Goal: Task Accomplishment & Management: Manage account settings

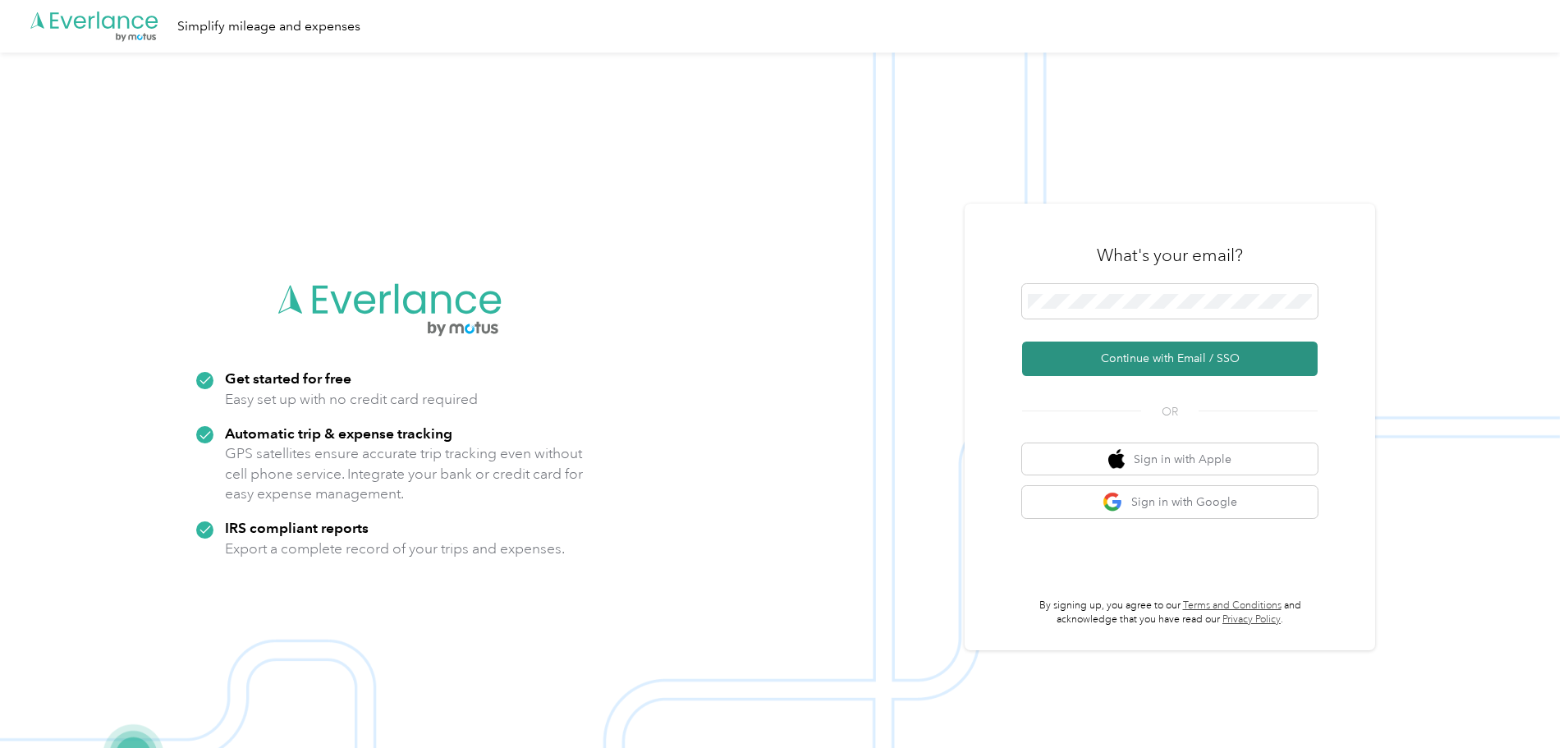
click at [1151, 355] on button "Continue with Email / SSO" at bounding box center [1170, 358] width 296 height 34
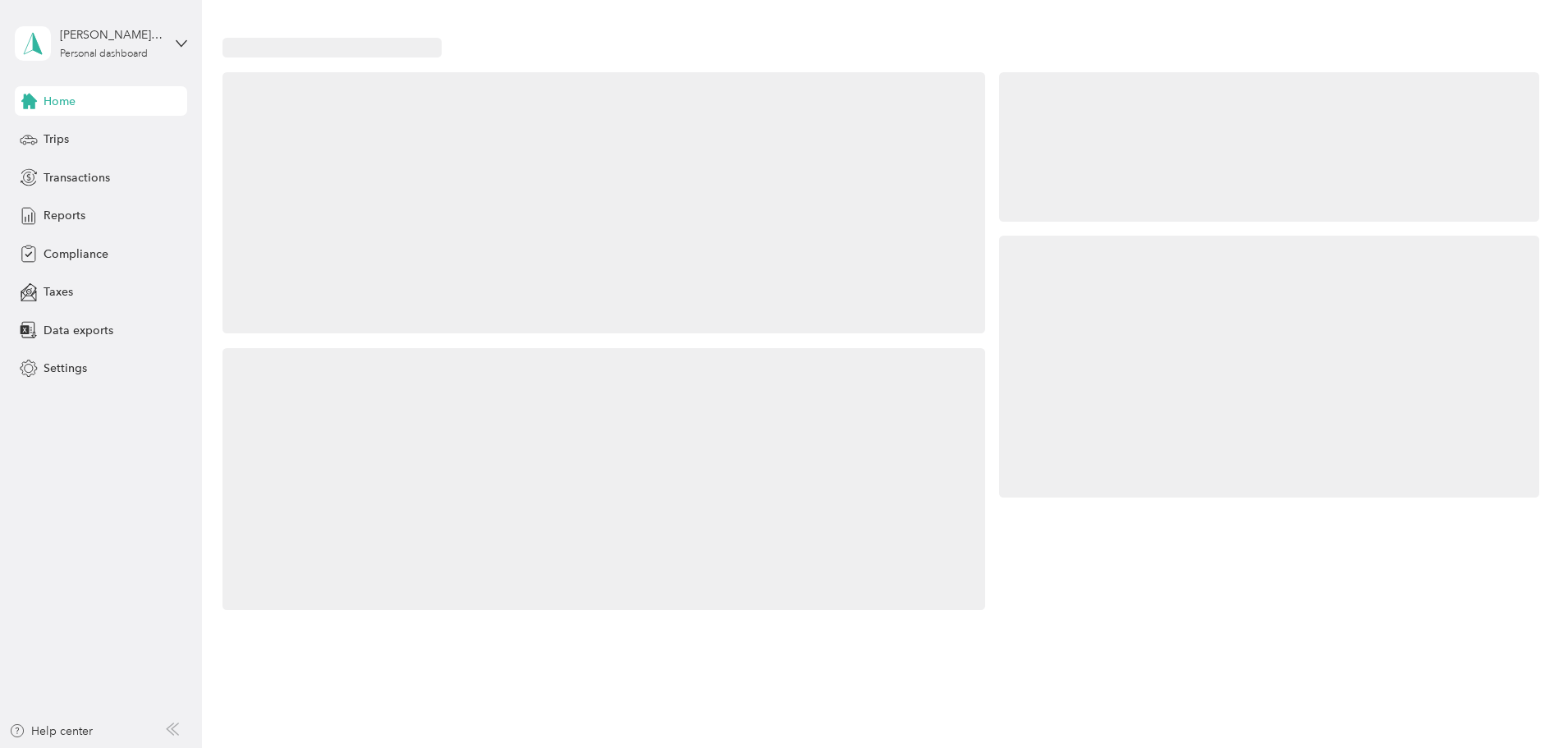
click at [1151, 303] on div at bounding box center [1269, 366] width 540 height 262
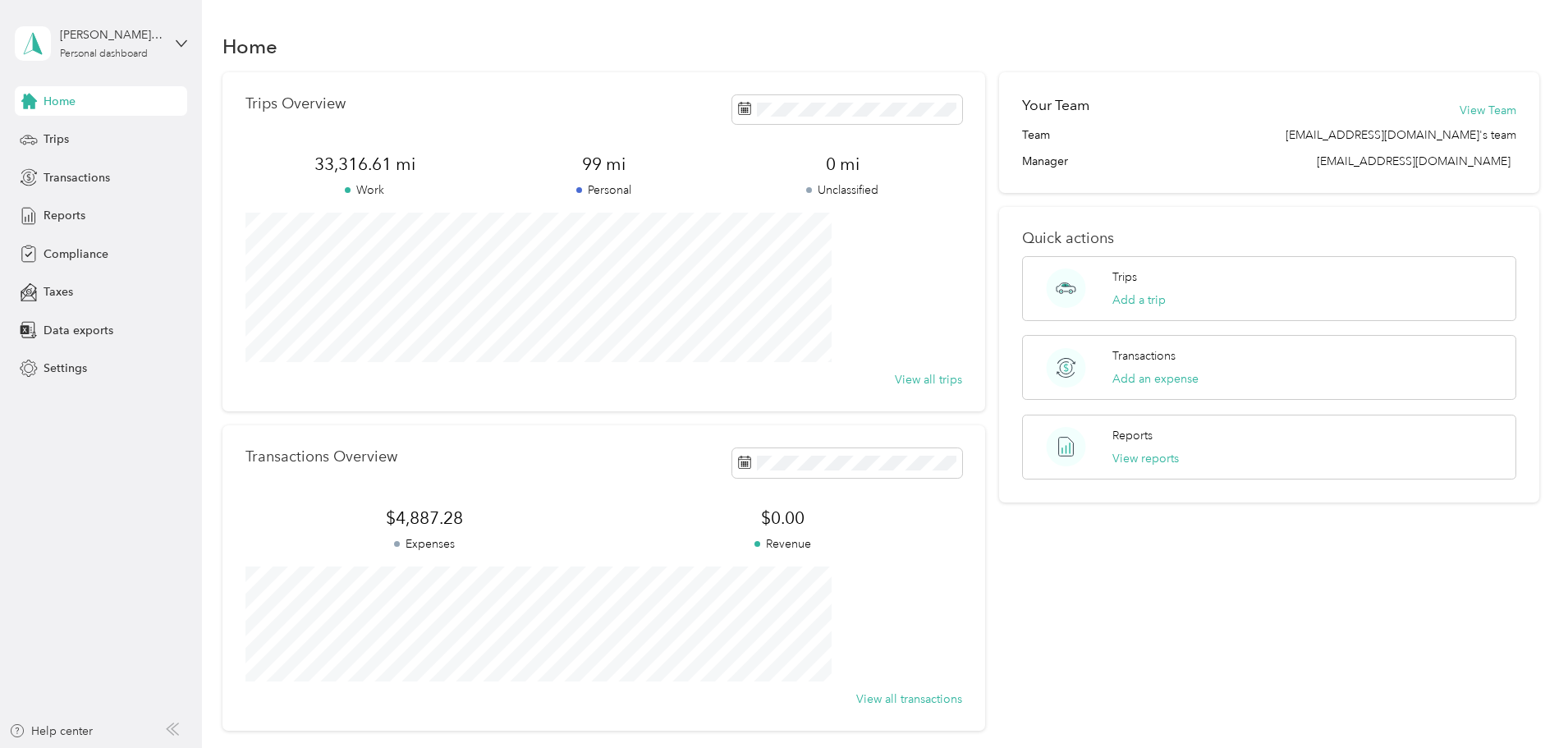
click at [1468, 258] on div "Trips Overview 33,316.61 mi Work 99 mi Personal 0 mi Unclassified View all trip…" at bounding box center [881, 402] width 1318 height 659
click at [53, 142] on span "Trips" at bounding box center [56, 139] width 25 height 18
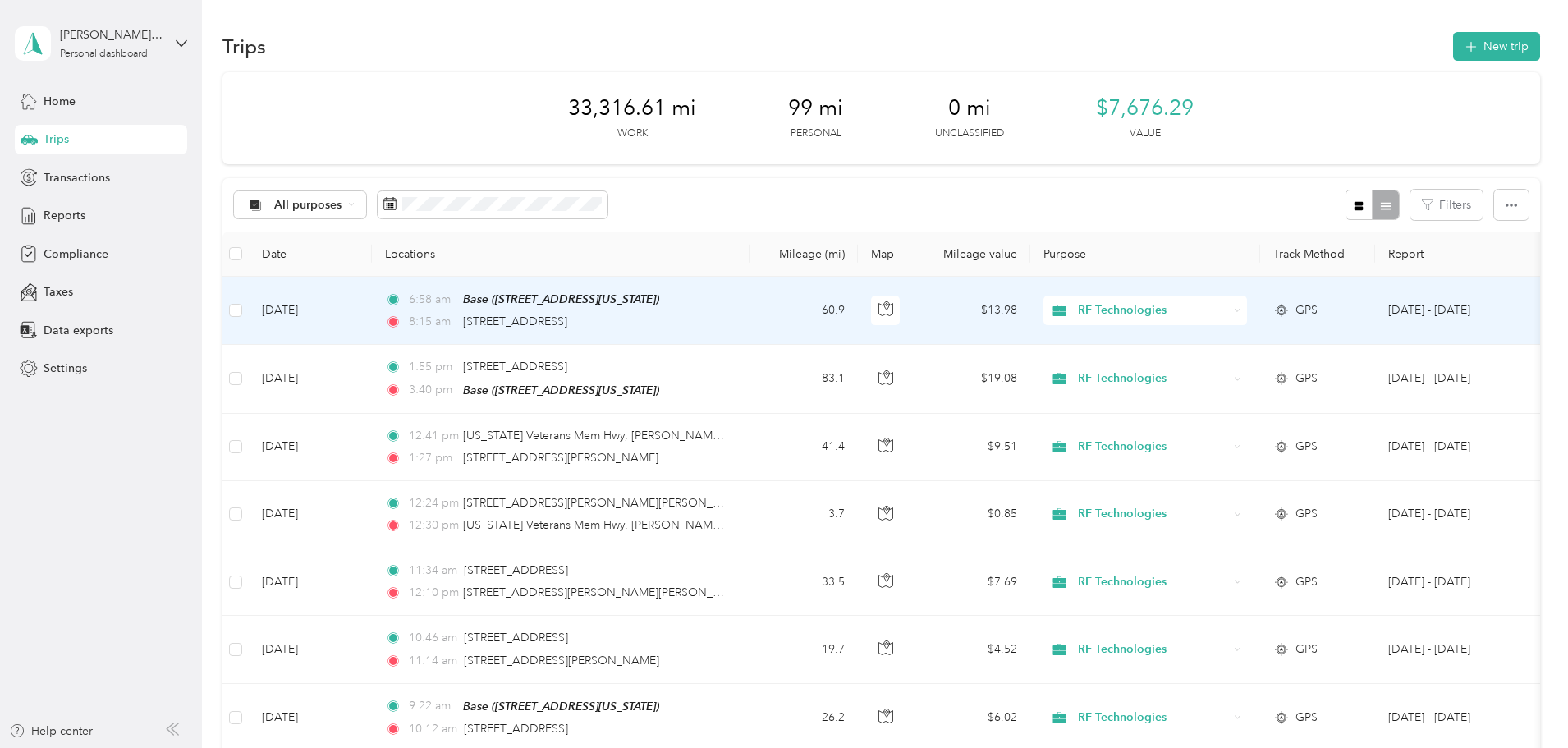
drag, startPoint x: 805, startPoint y: 316, endPoint x: 571, endPoint y: 332, distance: 234.5
click at [571, 332] on td "6:58 am Base (n74w22117 Alta Vista Drive, Lisbon, Wisconsin) 8:15 am 8632 32nd …" at bounding box center [560, 311] width 377 height 68
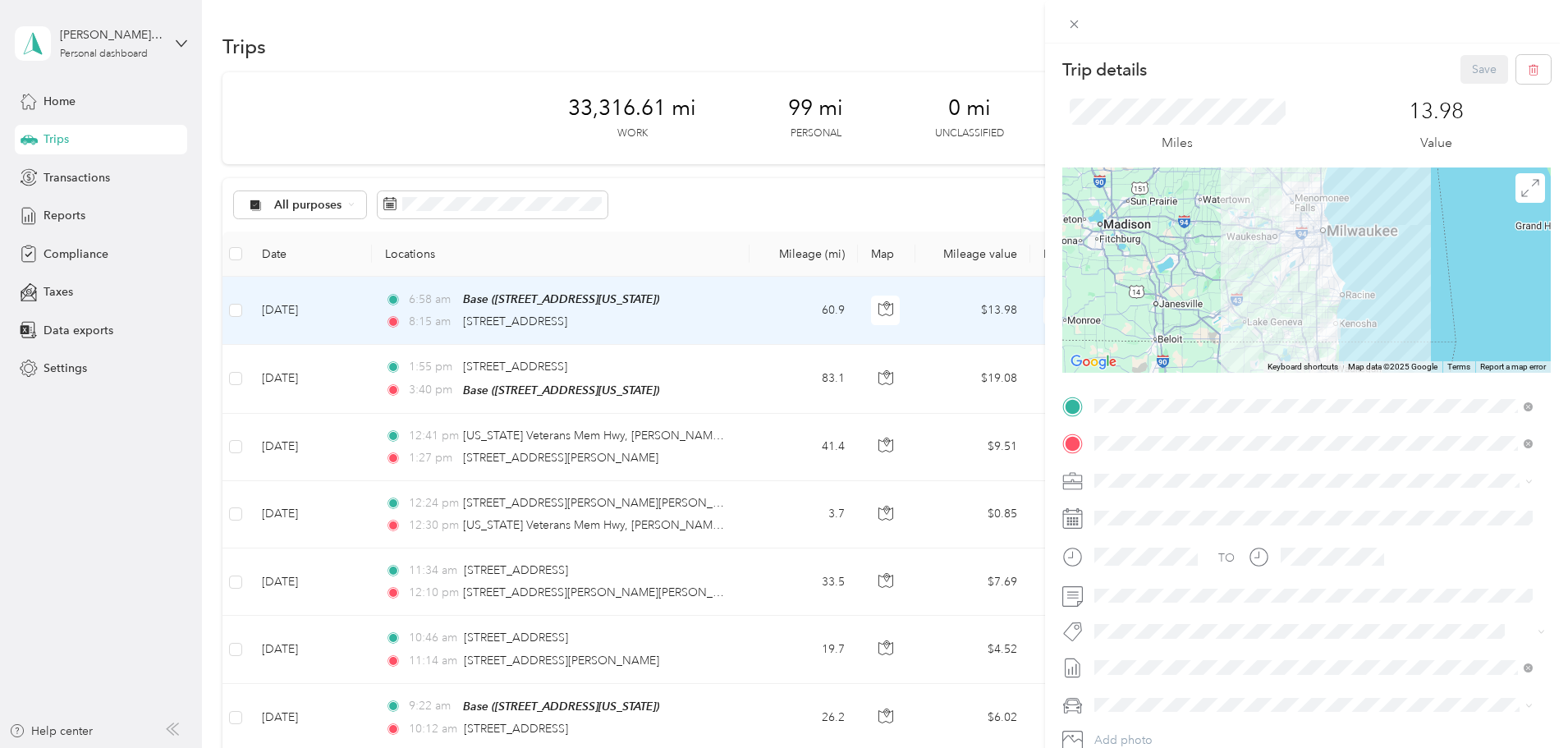
click at [1311, 14] on div at bounding box center [1306, 22] width 523 height 44
click at [736, 222] on div "Trip details Save This trip cannot be edited because it is either under review,…" at bounding box center [784, 374] width 1568 height 748
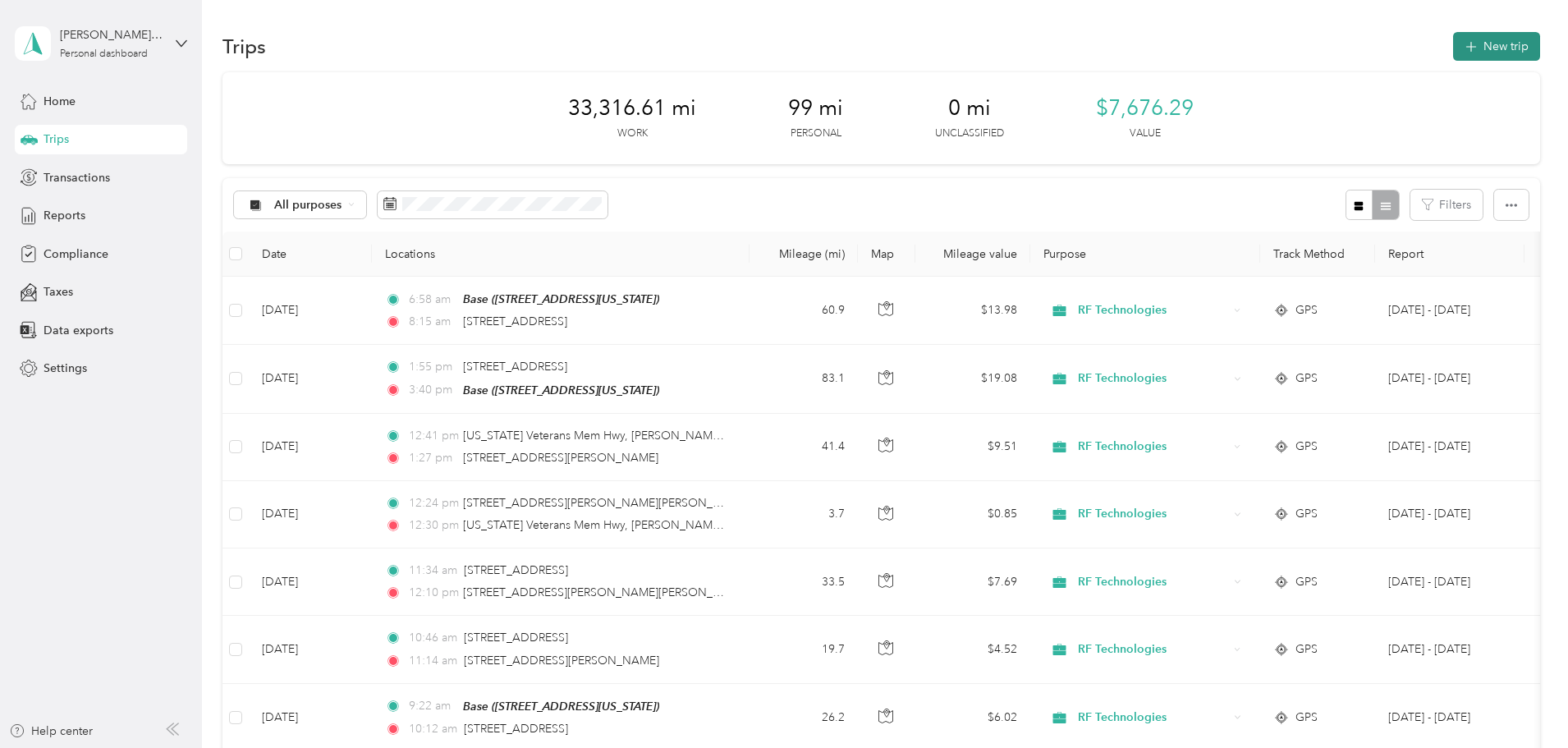
click at [1452, 52] on button "New trip" at bounding box center [1495, 46] width 87 height 29
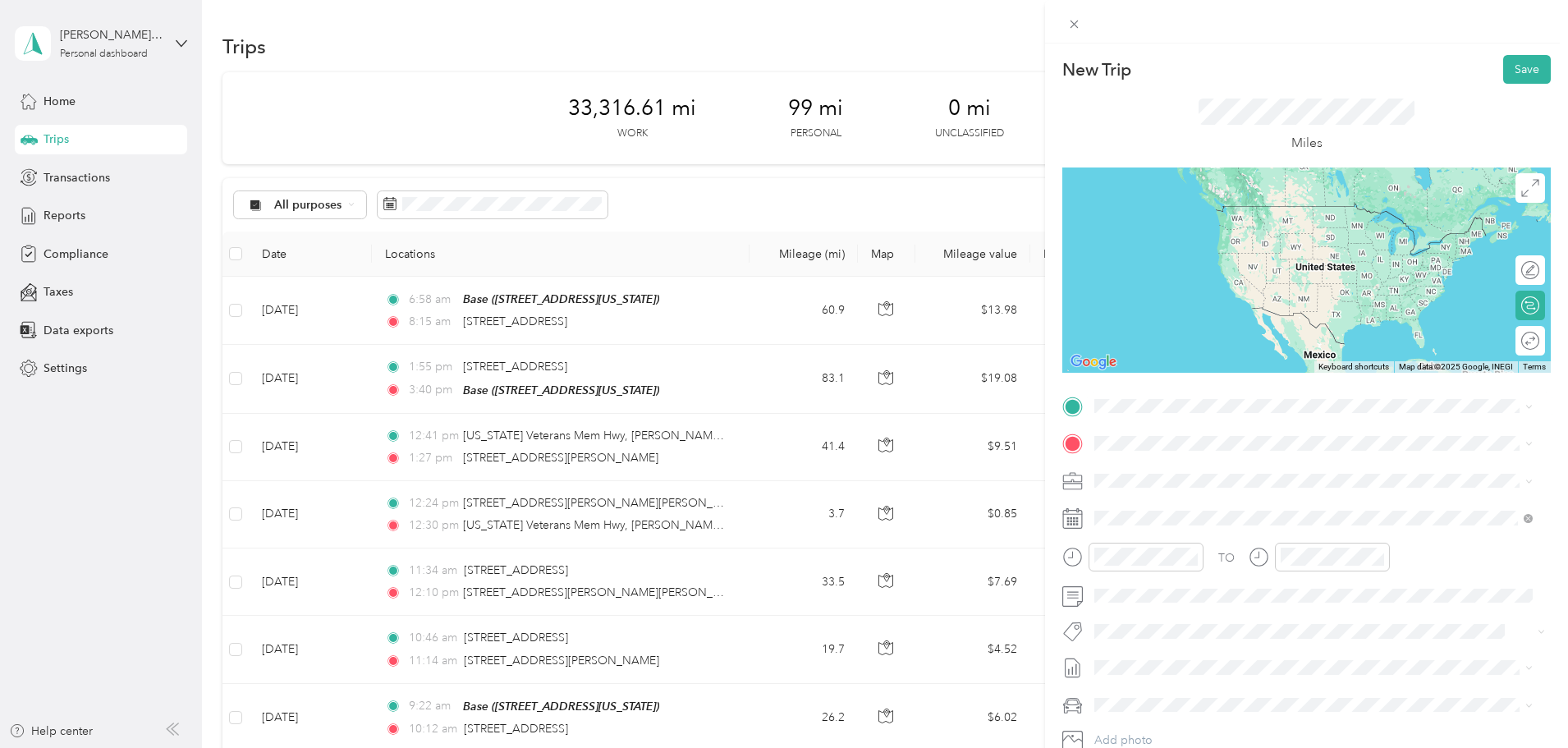
click at [1200, 470] on span "8632 32nd Avenue Kenosha, Wisconsin 53142, United States" at bounding box center [1207, 462] width 165 height 15
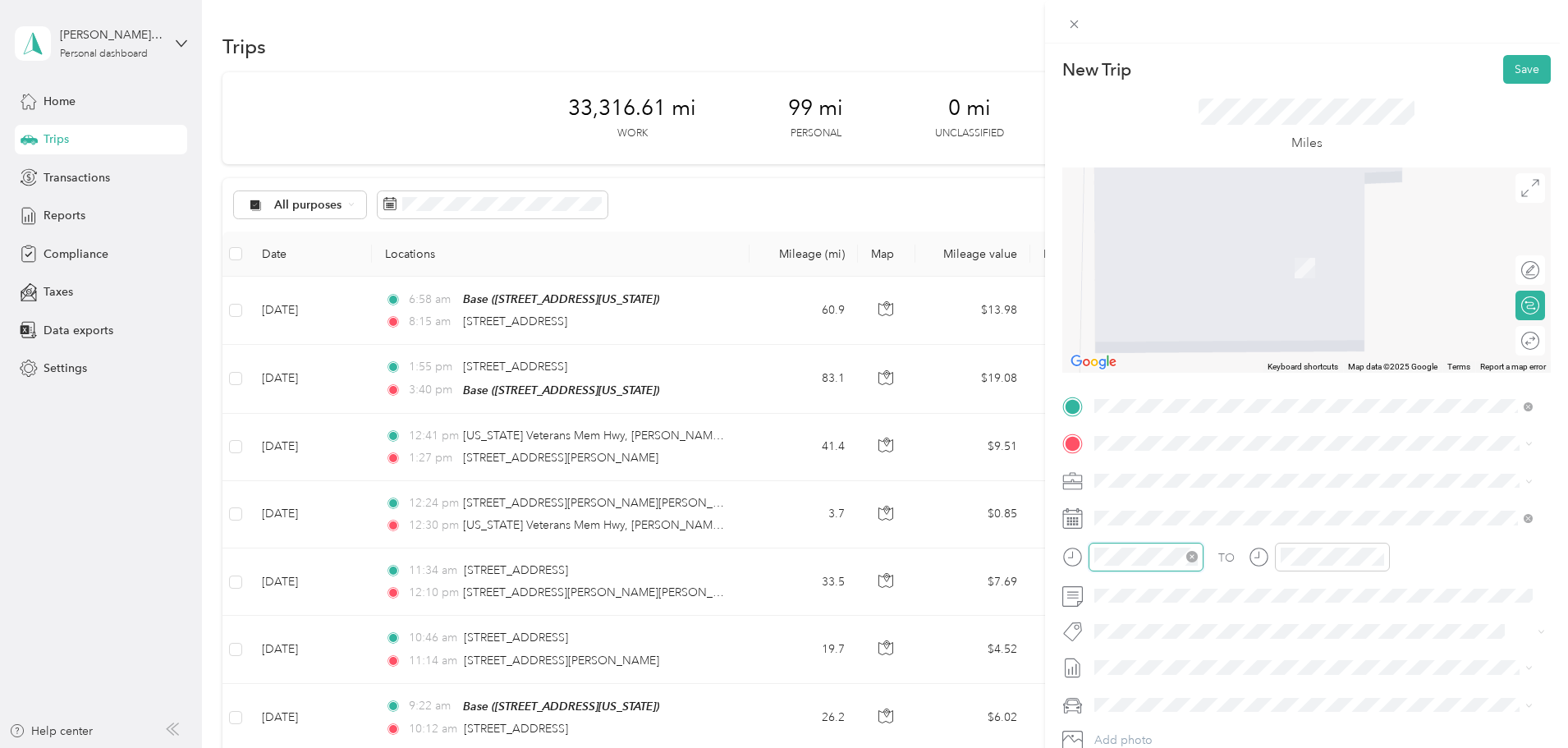
scroll to position [99, 0]
click at [1111, 448] on div "09" at bounding box center [1111, 446] width 39 height 23
click at [1110, 441] on div "09" at bounding box center [1111, 446] width 39 height 23
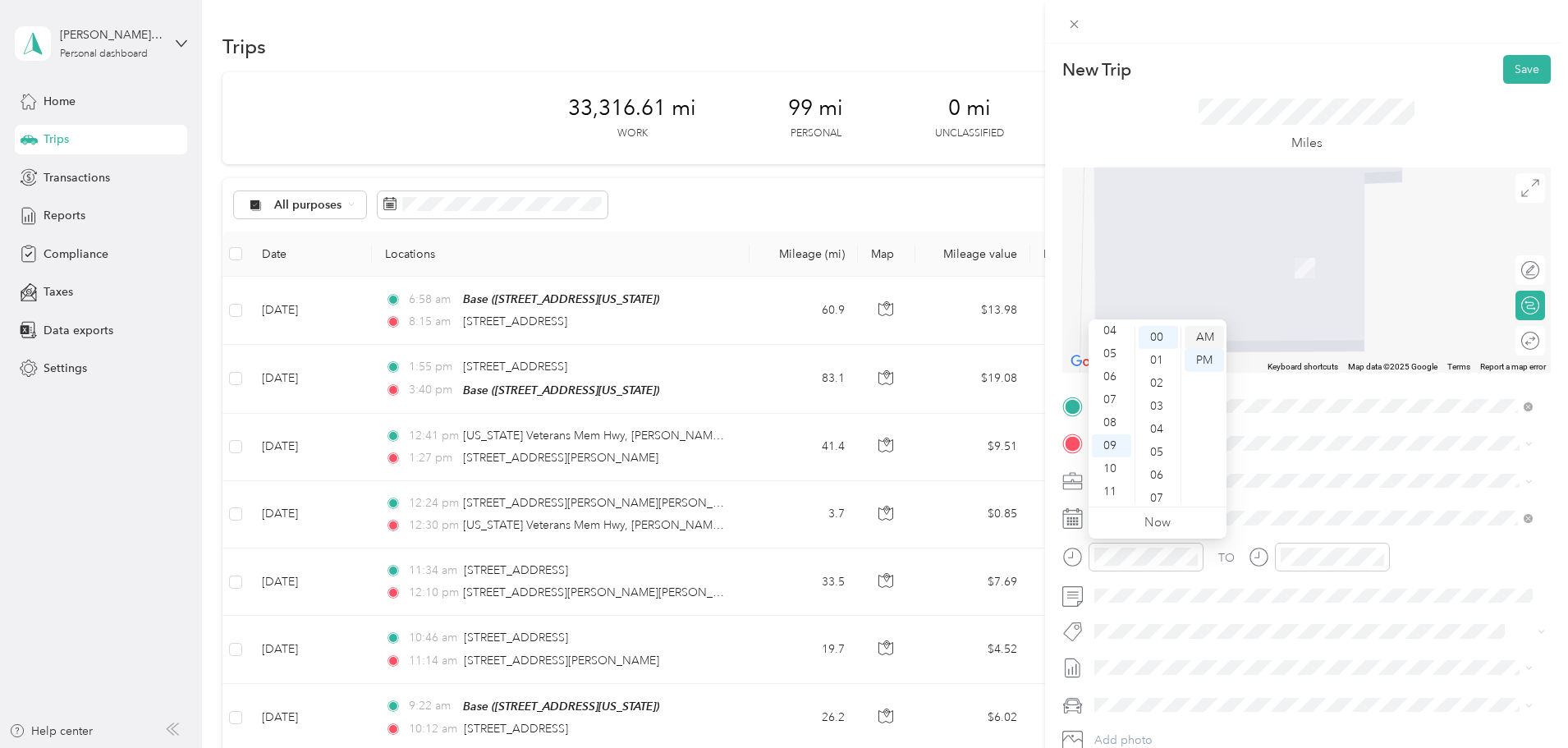
click at [1203, 340] on div "AM" at bounding box center [1204, 337] width 39 height 23
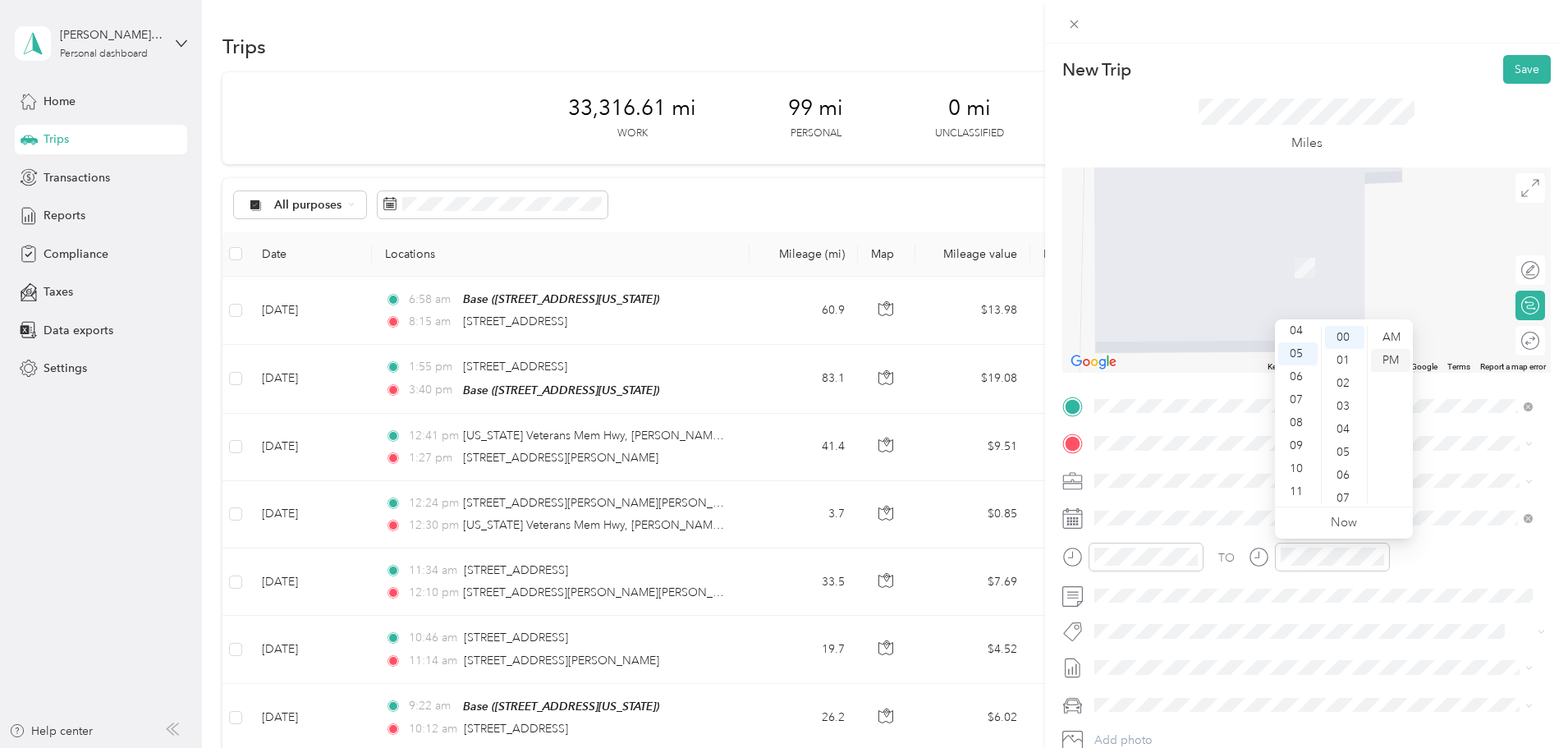
click at [1387, 358] on div "PM" at bounding box center [1390, 360] width 39 height 23
click at [1309, 652] on div "TO Add photo" at bounding box center [1306, 591] width 489 height 397
click at [1302, 444] on div "05" at bounding box center [1297, 452] width 39 height 23
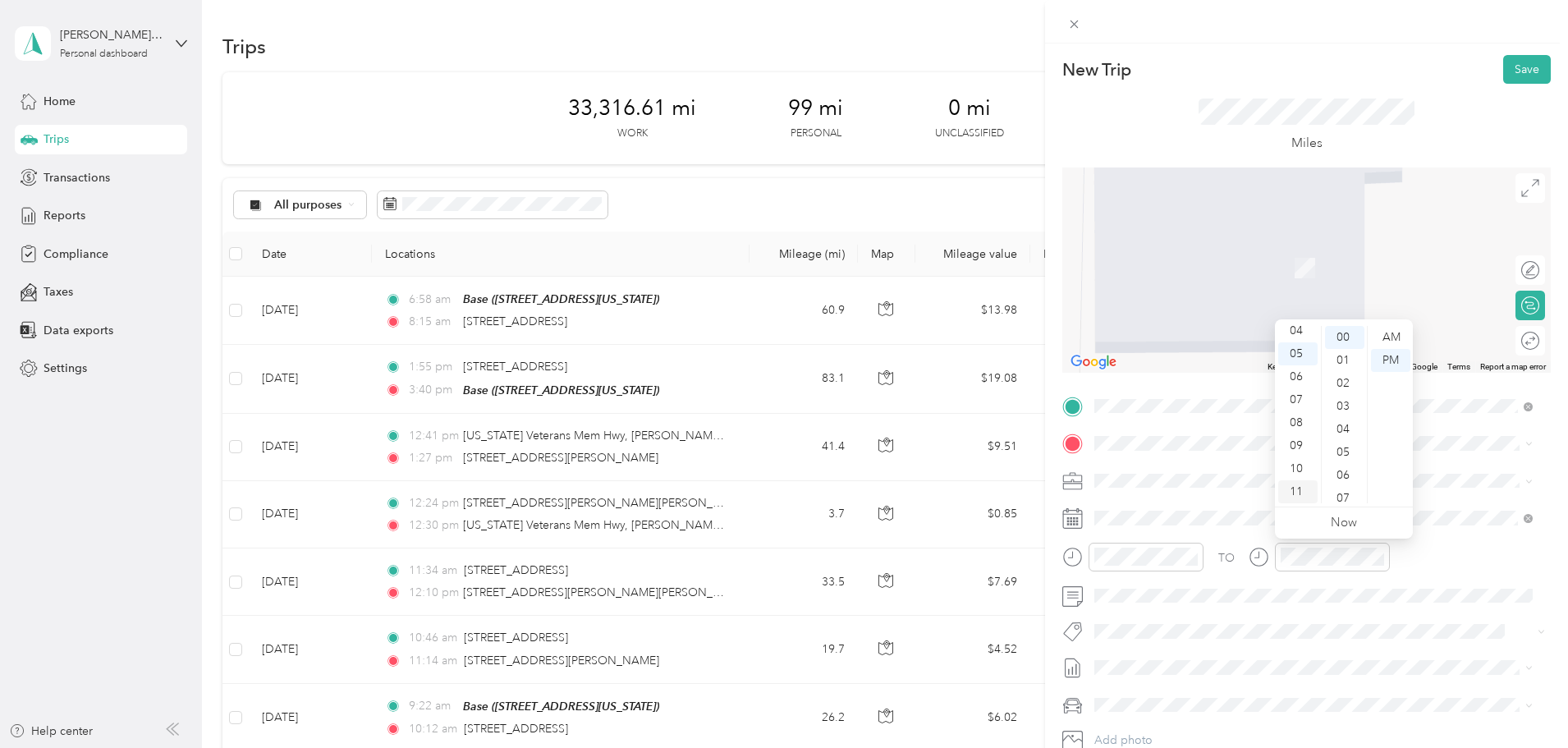
click at [1305, 493] on div "11" at bounding box center [1297, 491] width 39 height 23
click at [1342, 352] on div "53" at bounding box center [1344, 354] width 39 height 23
click at [1392, 337] on div "AM" at bounding box center [1390, 337] width 39 height 23
click at [1452, 650] on div "TO Add photo" at bounding box center [1306, 591] width 489 height 397
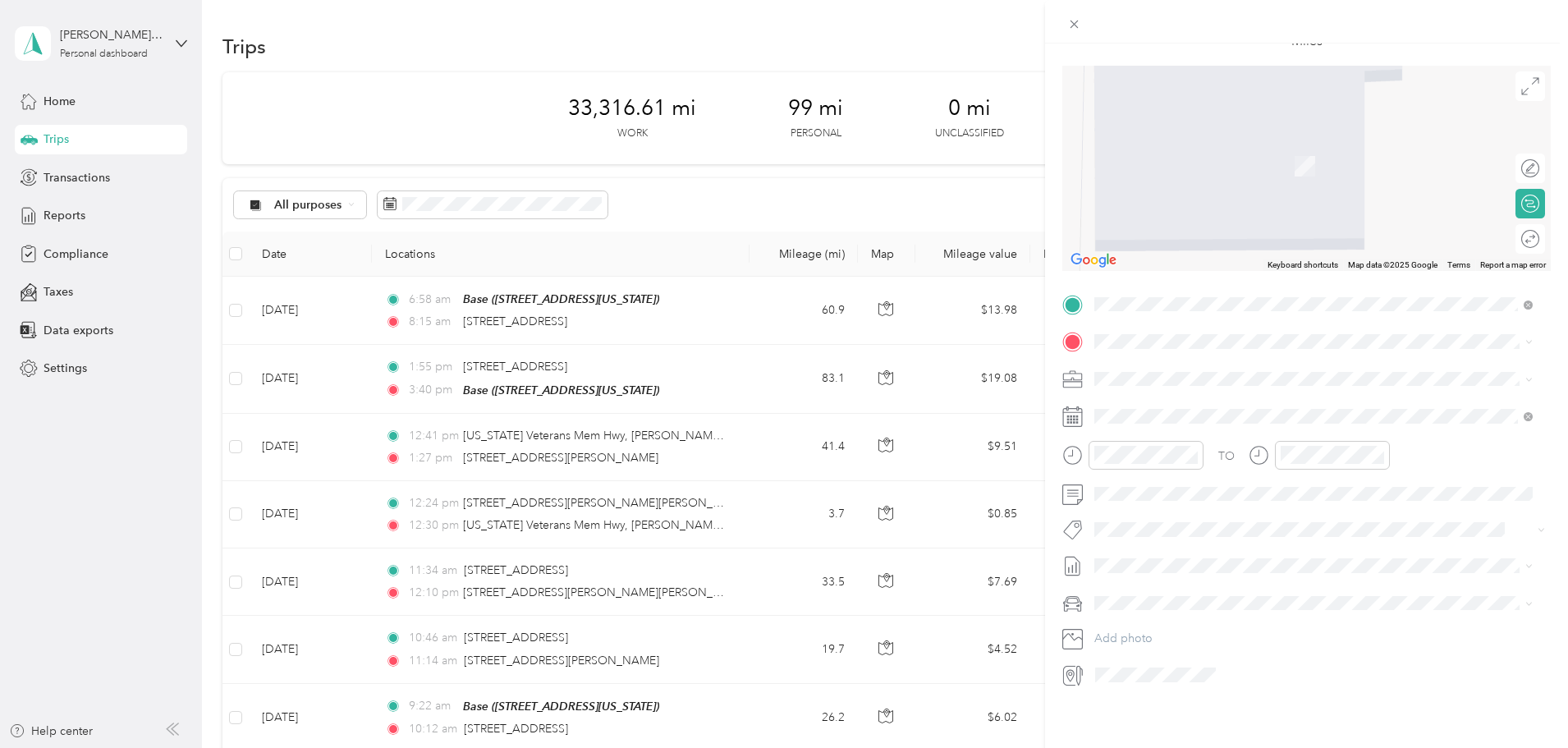
scroll to position [0, 0]
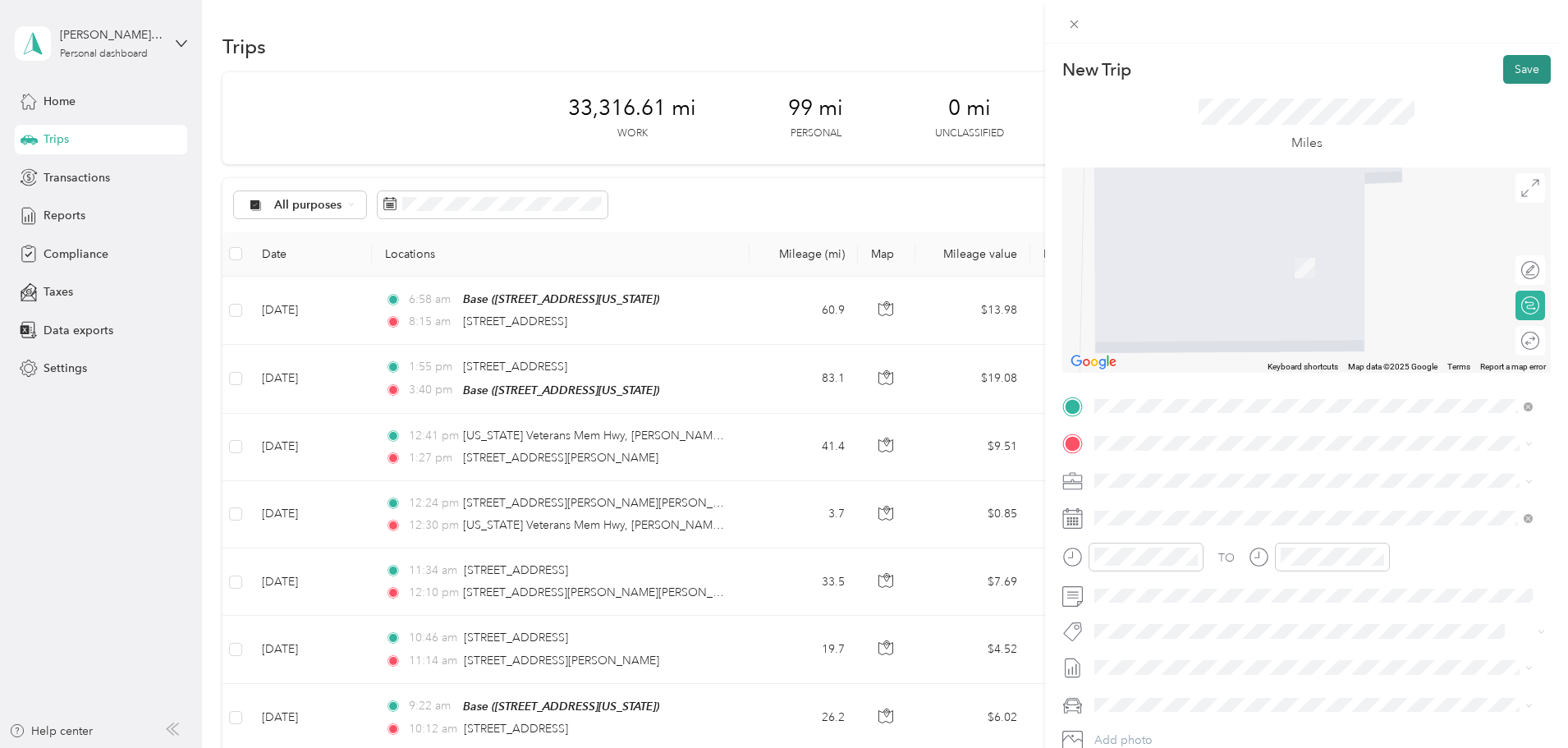
click at [1511, 66] on button "Save" at bounding box center [1527, 69] width 47 height 29
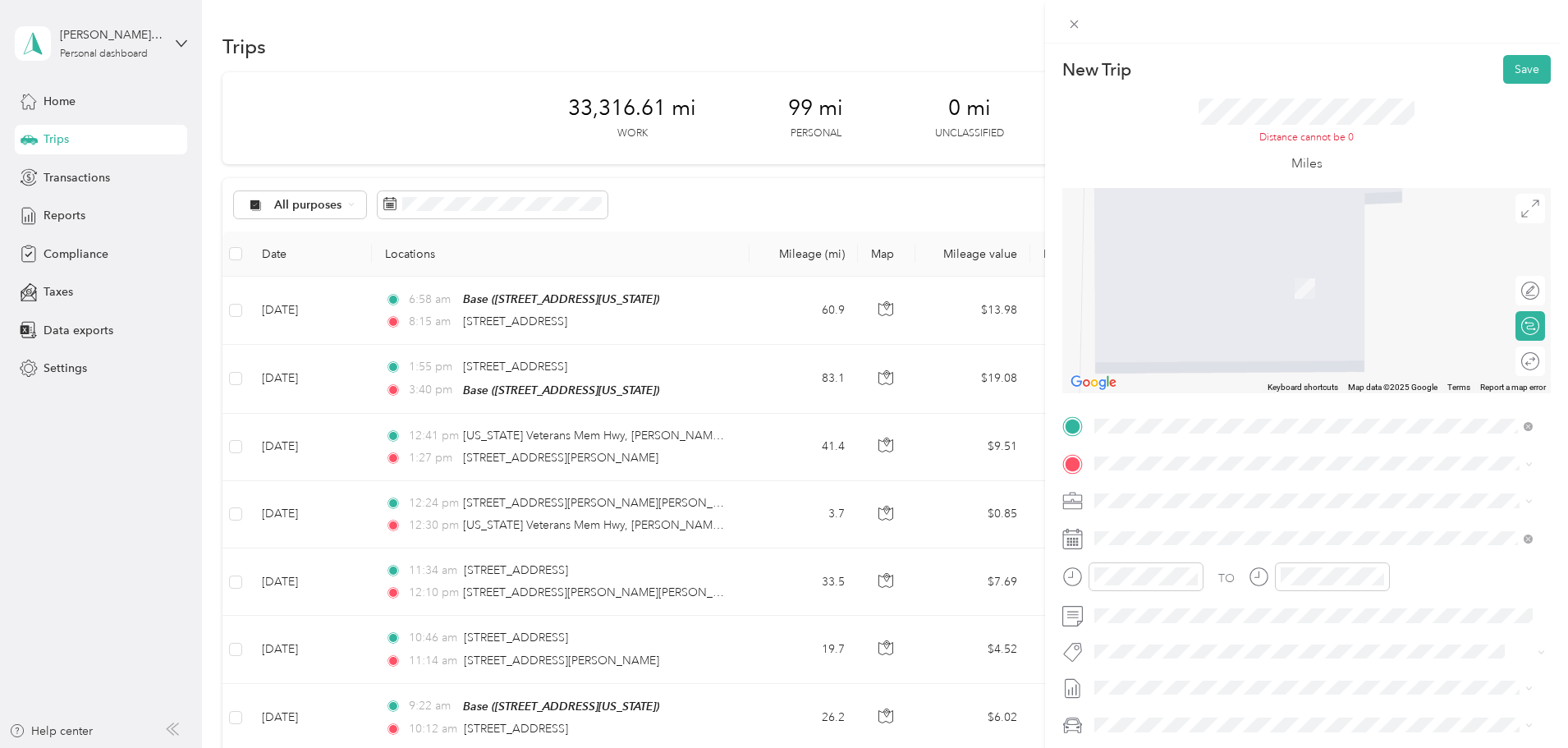
click at [1182, 519] on span "129 Evergreen Lane Beaver Dam, Wisconsin 53916, United States" at bounding box center [1207, 513] width 165 height 15
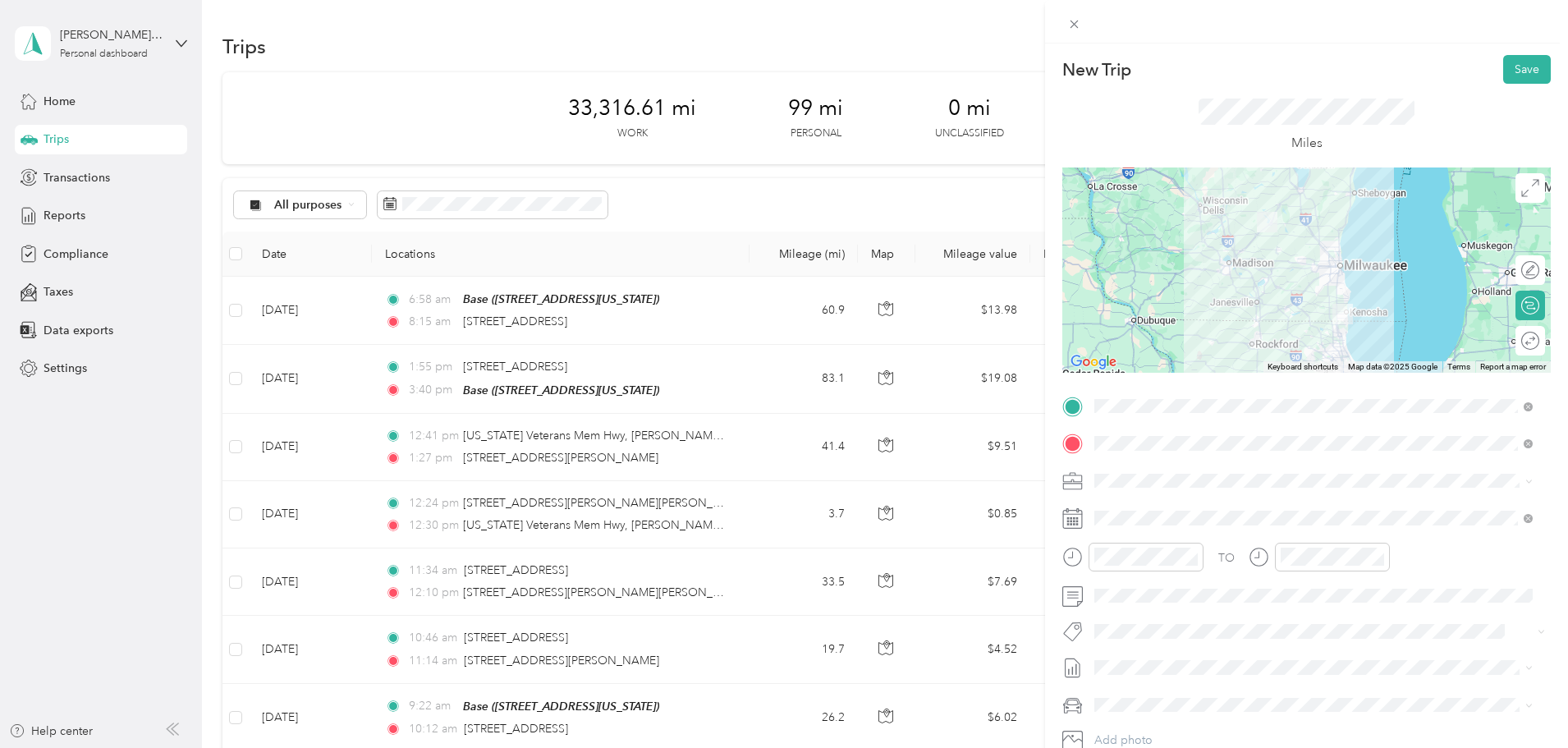
click at [1271, 272] on div at bounding box center [1306, 270] width 489 height 205
click at [1272, 258] on div at bounding box center [1306, 270] width 489 height 205
click at [1518, 68] on button "Save" at bounding box center [1527, 69] width 47 height 29
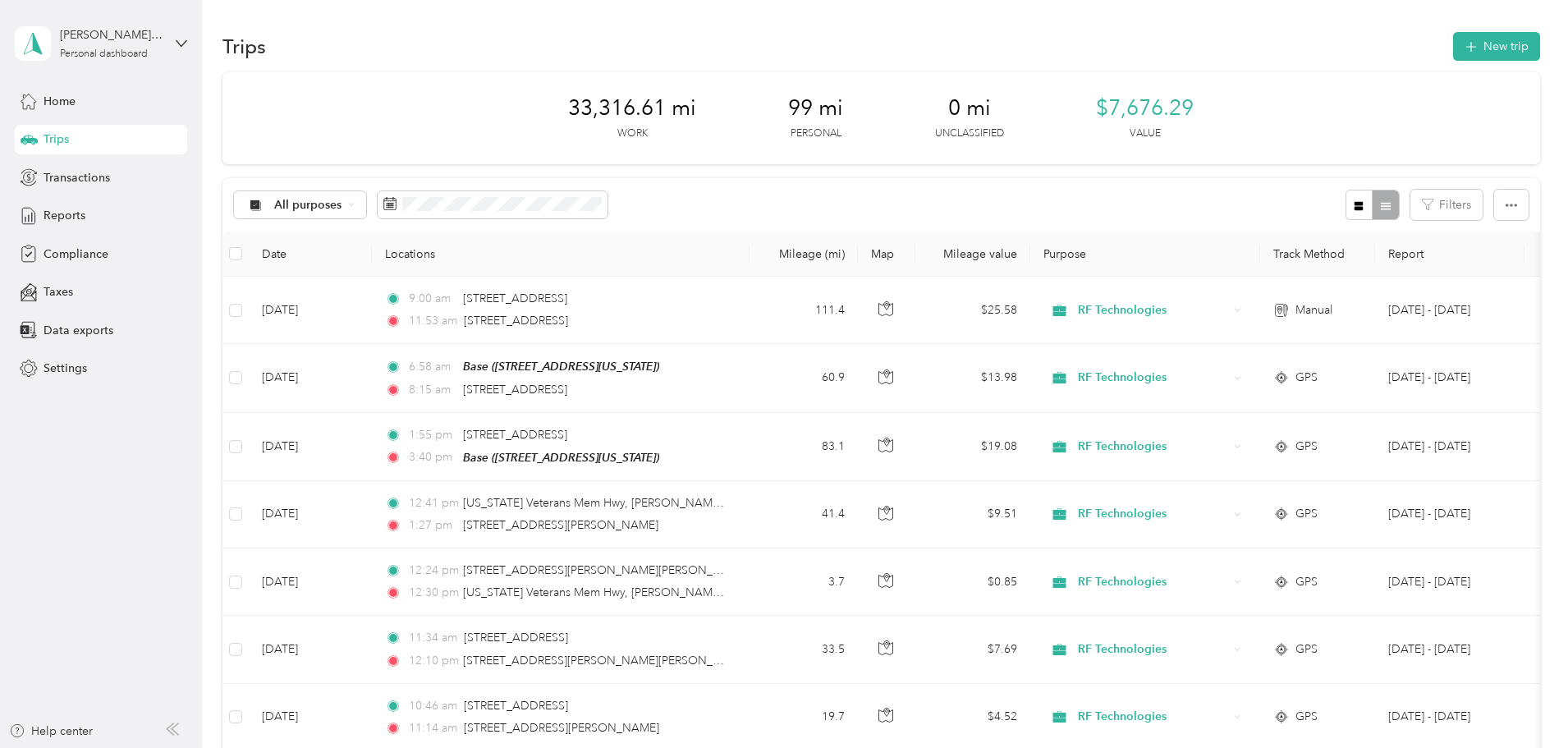
click at [1452, 37] on button "New trip" at bounding box center [1495, 46] width 87 height 29
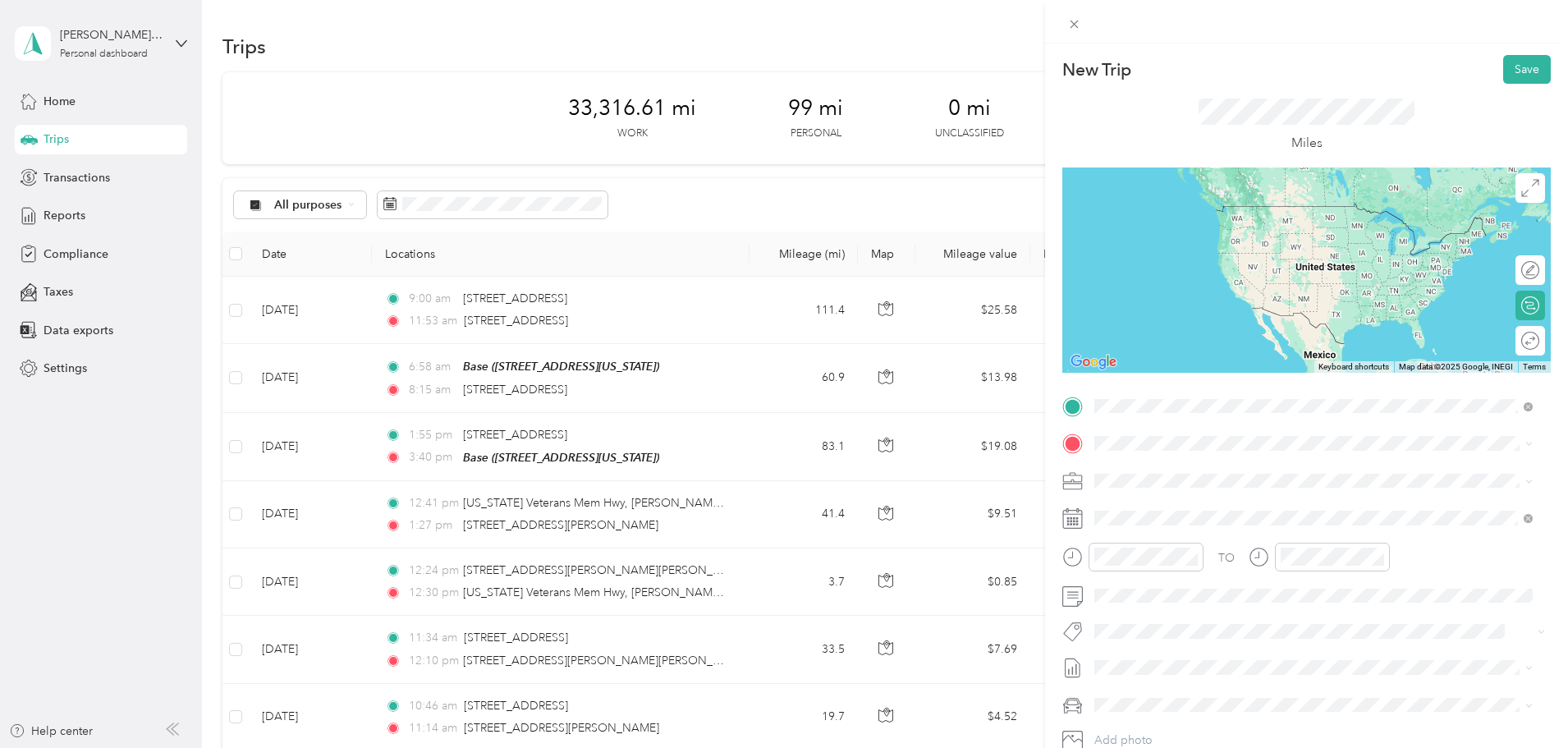
click at [1219, 427] on li "From search results" at bounding box center [1313, 434] width 450 height 29
click at [1197, 463] on span "129 Evergreen Lane Beaver Dam, Wisconsin 53916, United States" at bounding box center [1207, 456] width 165 height 15
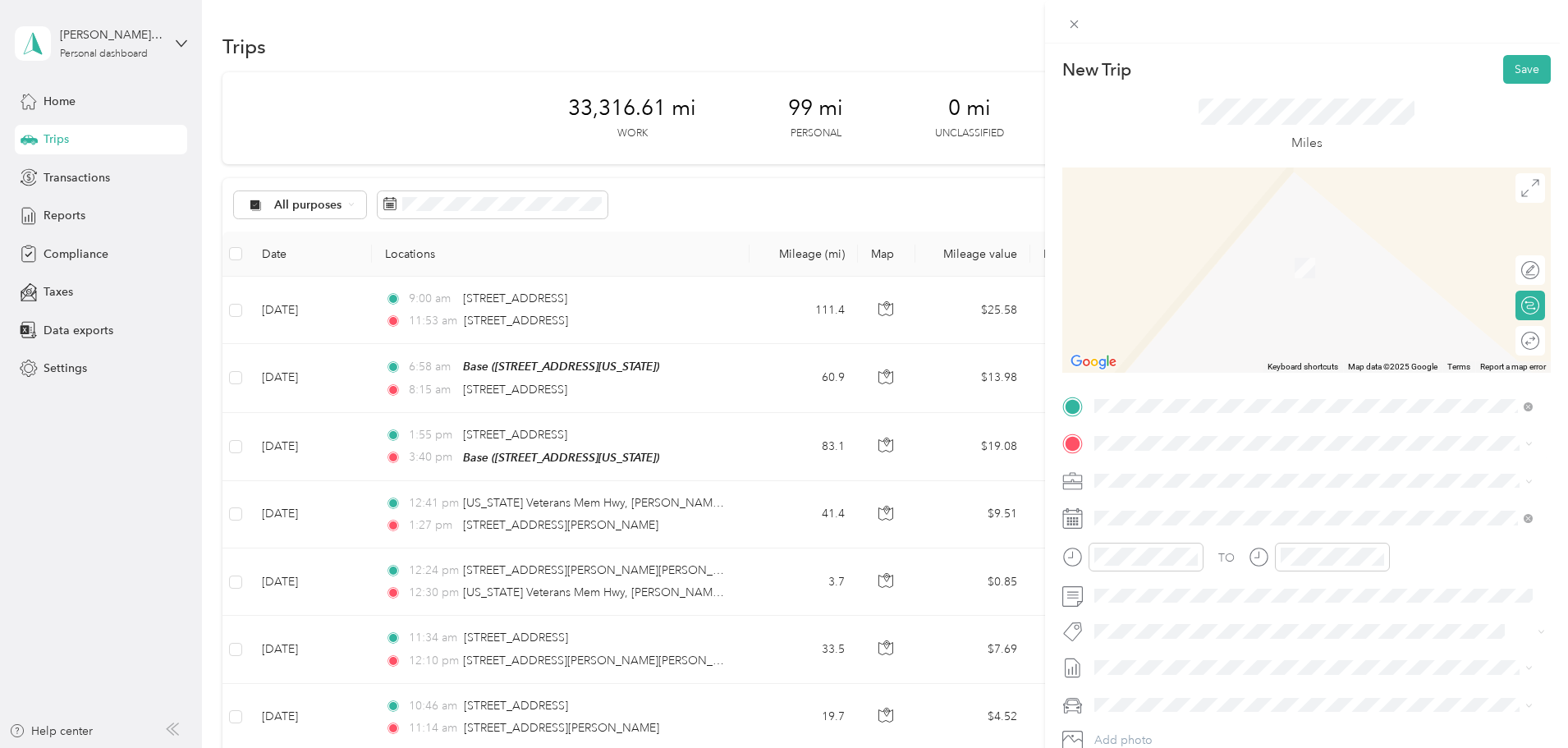
click at [1184, 519] on div "Base n74w22117 Alta Vista Drive, Lisbon, Wisconsin, United States" at bounding box center [1207, 509] width 165 height 34
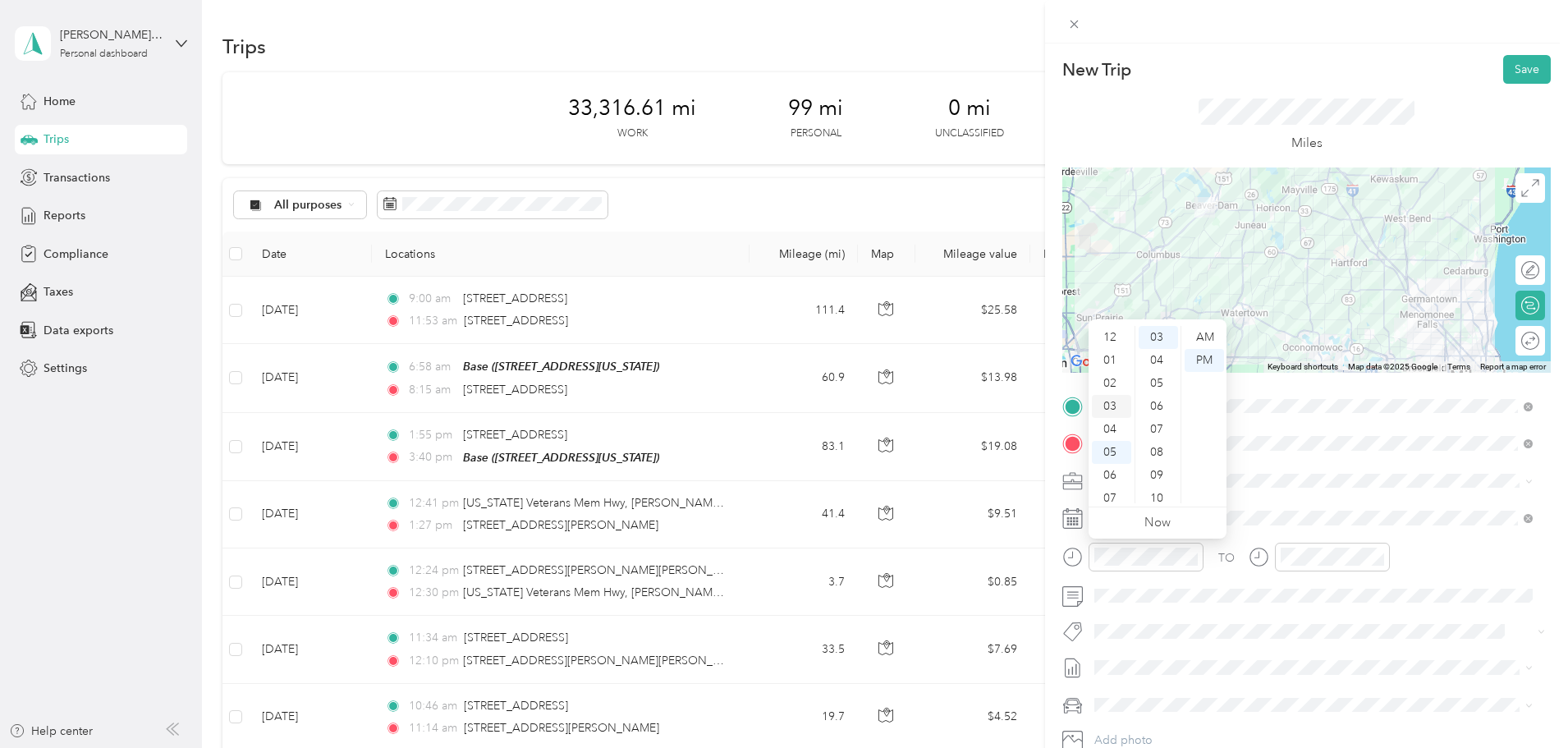
click at [1110, 409] on div "03" at bounding box center [1111, 406] width 39 height 23
click at [1163, 458] on div "30" at bounding box center [1157, 459] width 39 height 23
click at [1203, 364] on div "PM" at bounding box center [1204, 360] width 39 height 23
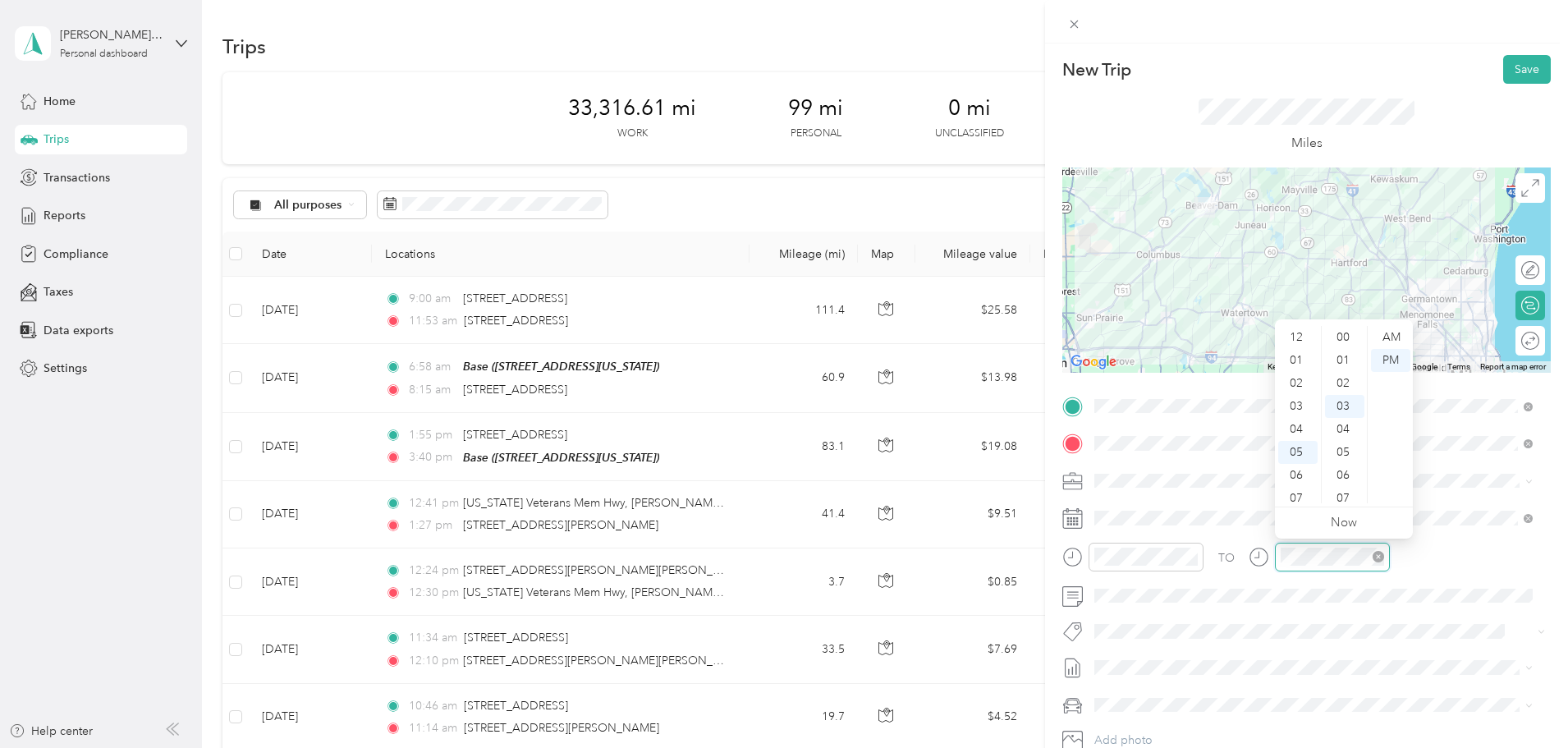
scroll to position [69, 0]
click at [1301, 356] on div "05" at bounding box center [1297, 354] width 39 height 23
click at [1341, 323] on div "12 01 02 03 04 05 06 07 08 09 10 11 00 01 02 03 04 05 06 07 08 09 10 11 12 13 1…" at bounding box center [1344, 414] width 138 height 184
click at [1342, 335] on div "00" at bounding box center [1344, 337] width 39 height 23
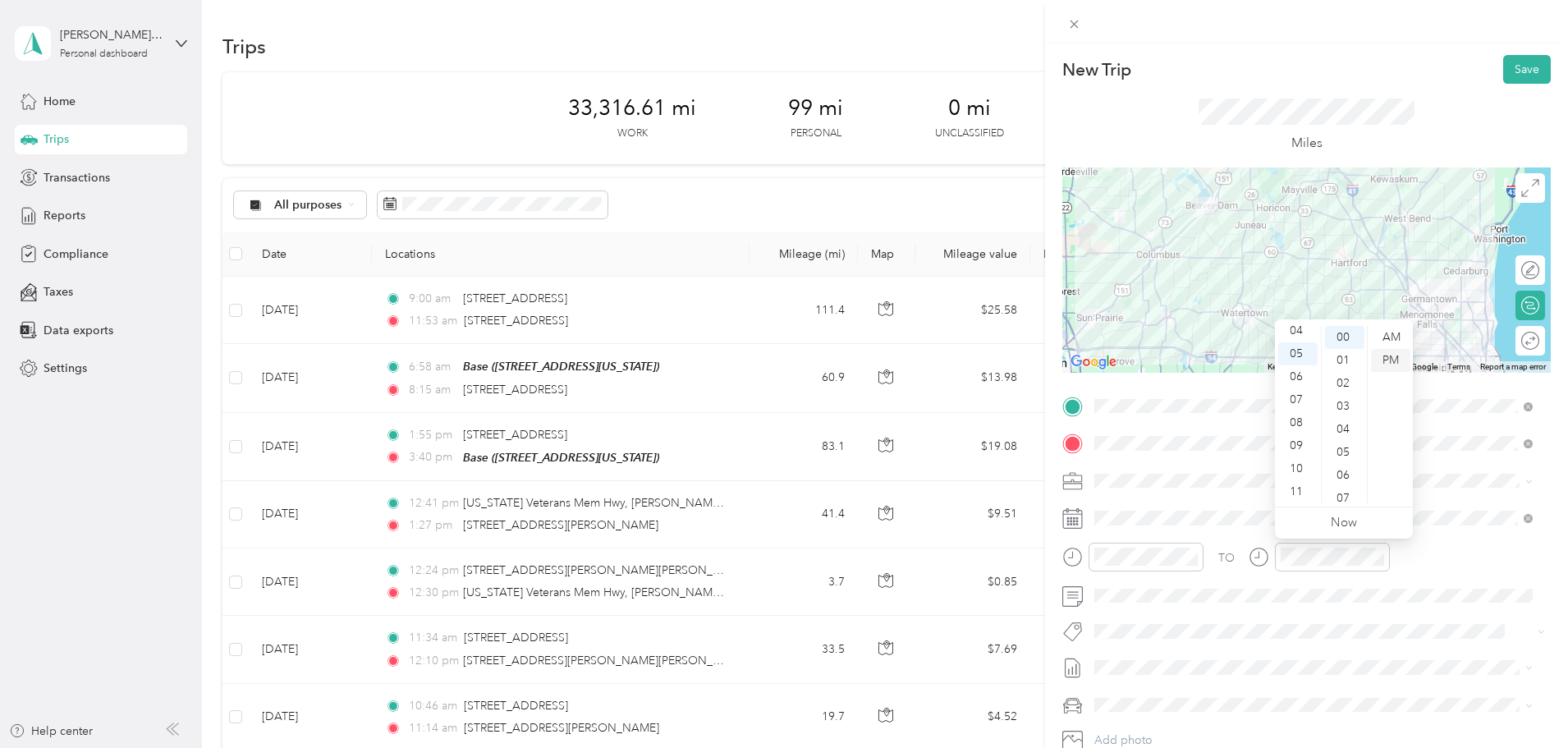
click at [1393, 359] on div "PM" at bounding box center [1390, 360] width 39 height 23
click at [1450, 498] on div "TO Add photo" at bounding box center [1306, 591] width 489 height 397
click at [1515, 66] on button "Save" at bounding box center [1527, 69] width 47 height 29
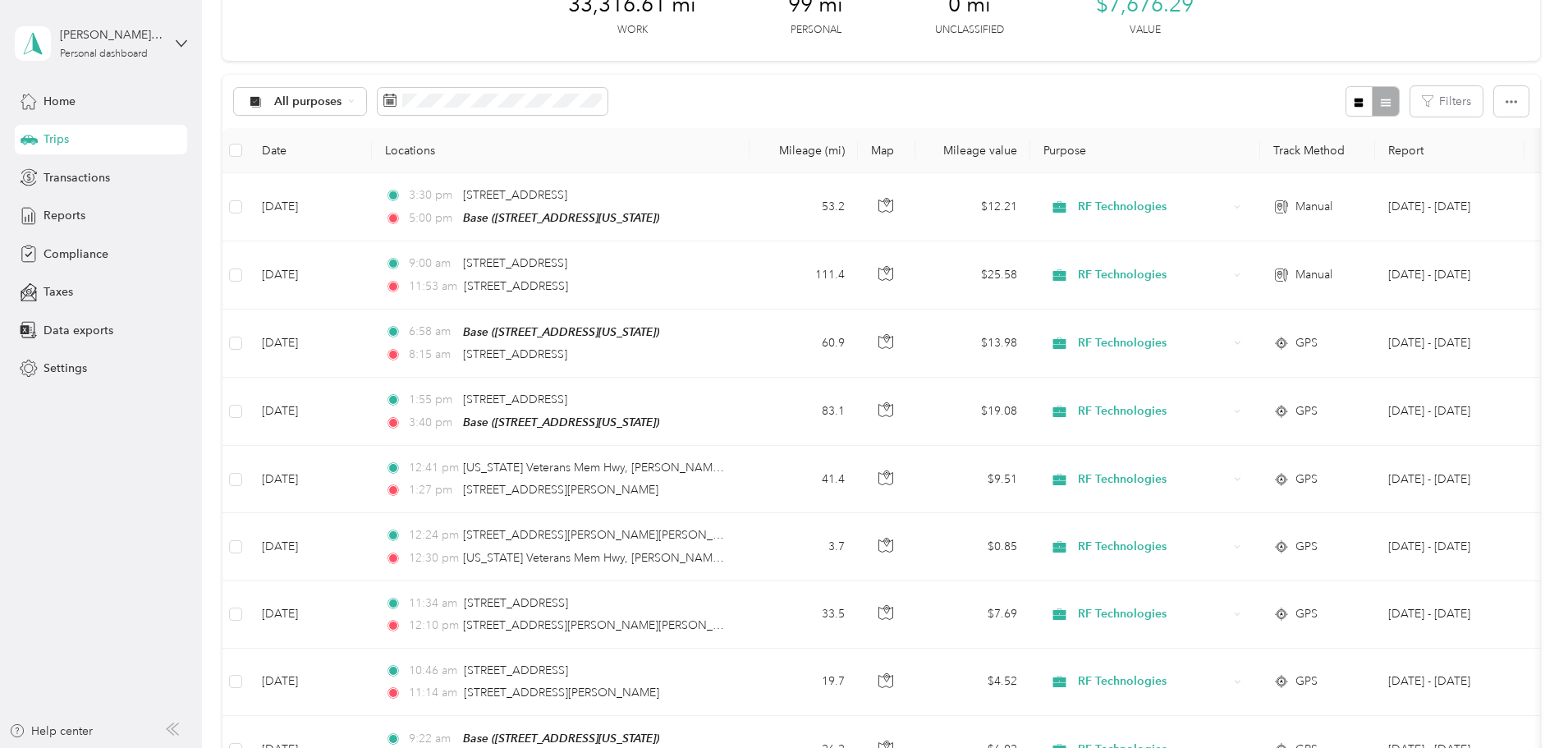
scroll to position [104, 0]
click at [60, 211] on span "Reports" at bounding box center [65, 215] width 42 height 18
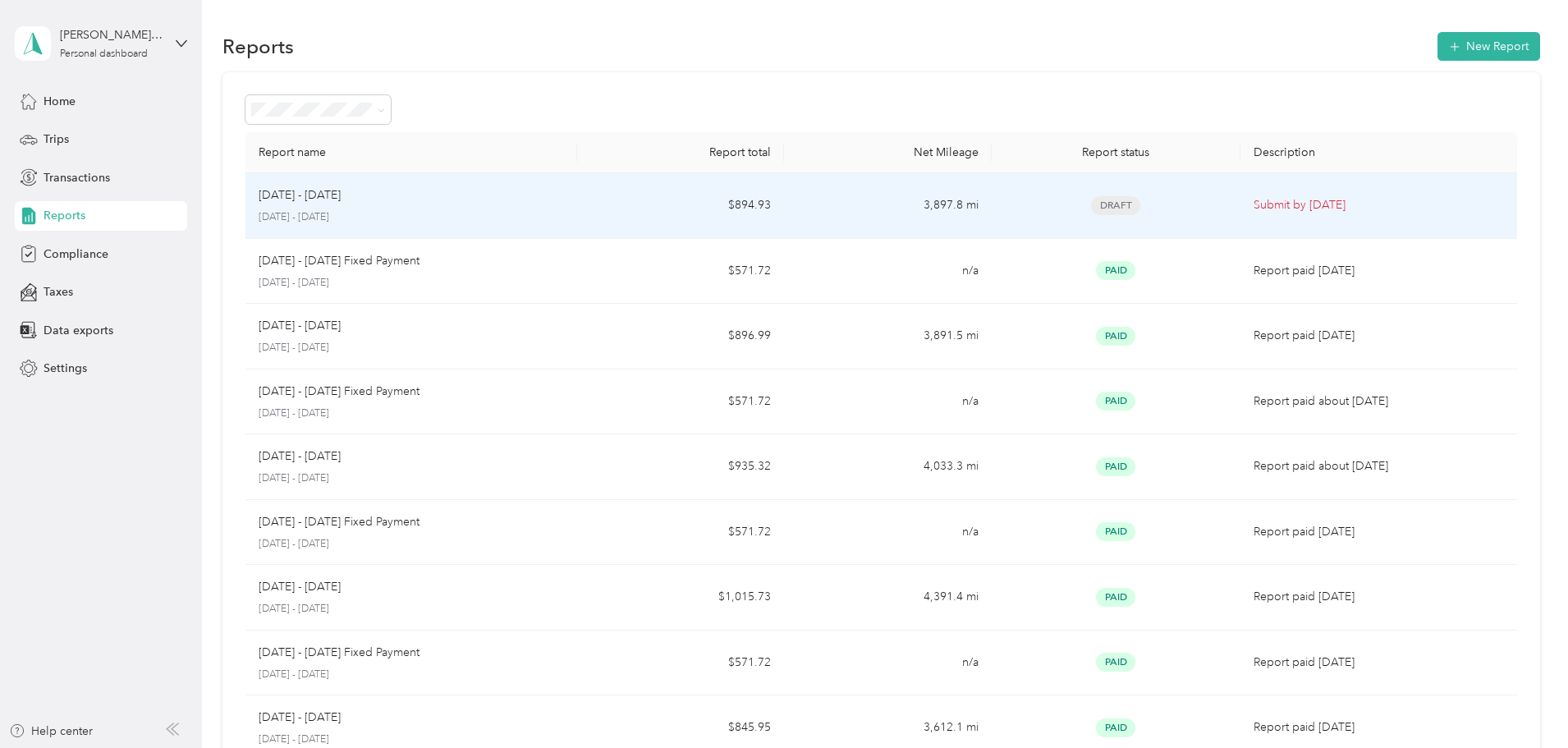
click at [1266, 201] on p "Submit by Oct. 4, 2025" at bounding box center [1379, 205] width 250 height 18
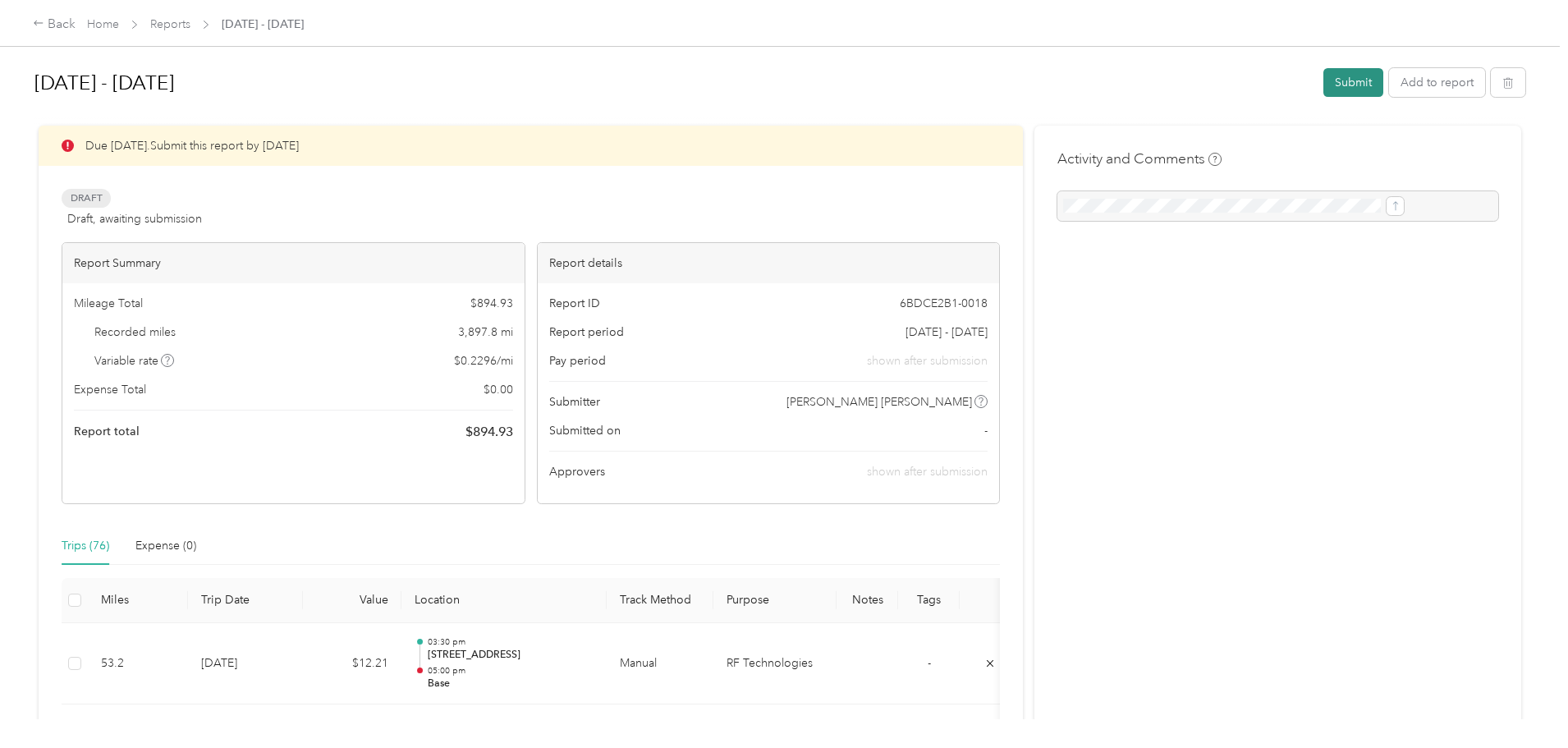
click at [1323, 77] on button "Submit" at bounding box center [1353, 82] width 60 height 29
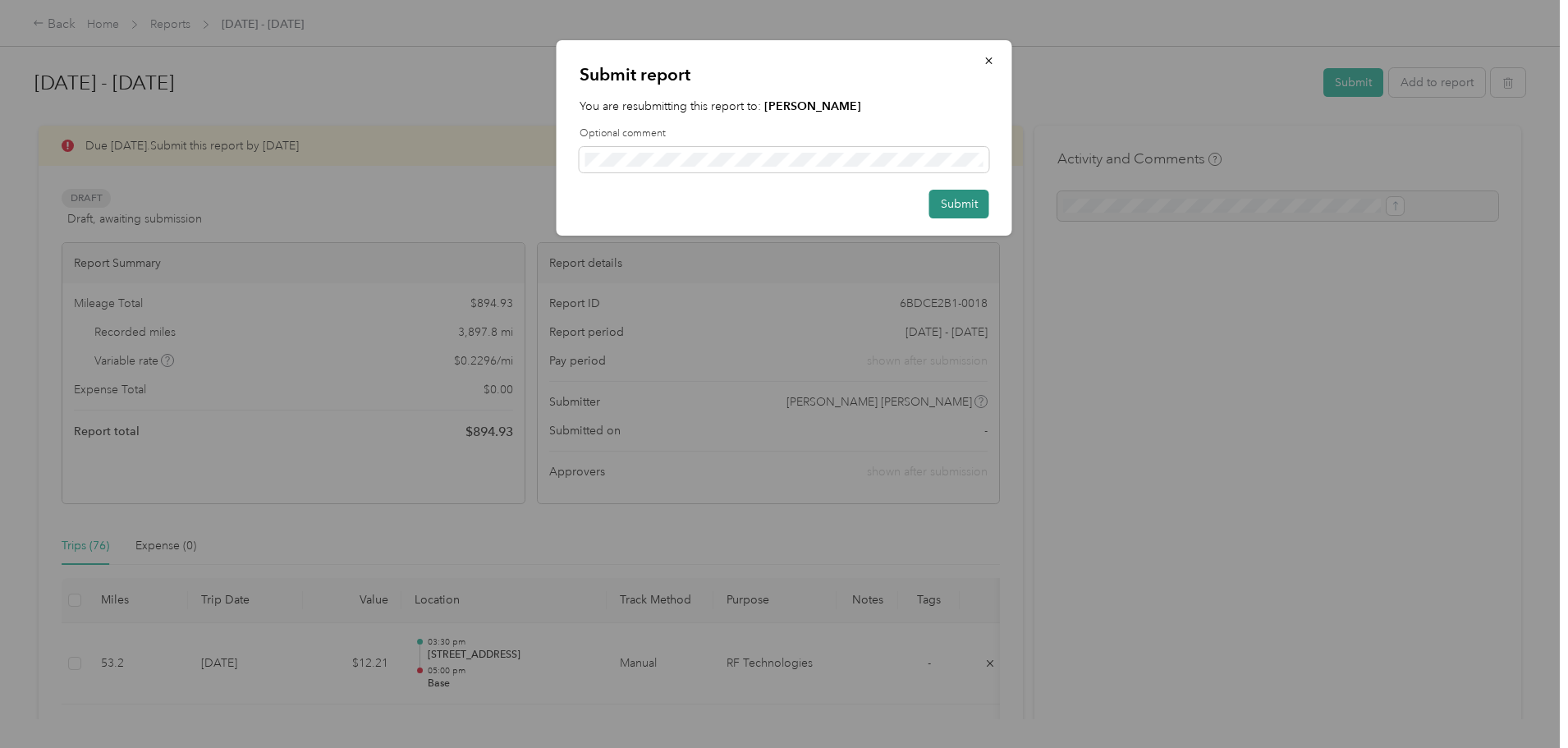
click at [958, 199] on button "Submit" at bounding box center [959, 204] width 60 height 29
